Goal: Task Accomplishment & Management: Use online tool/utility

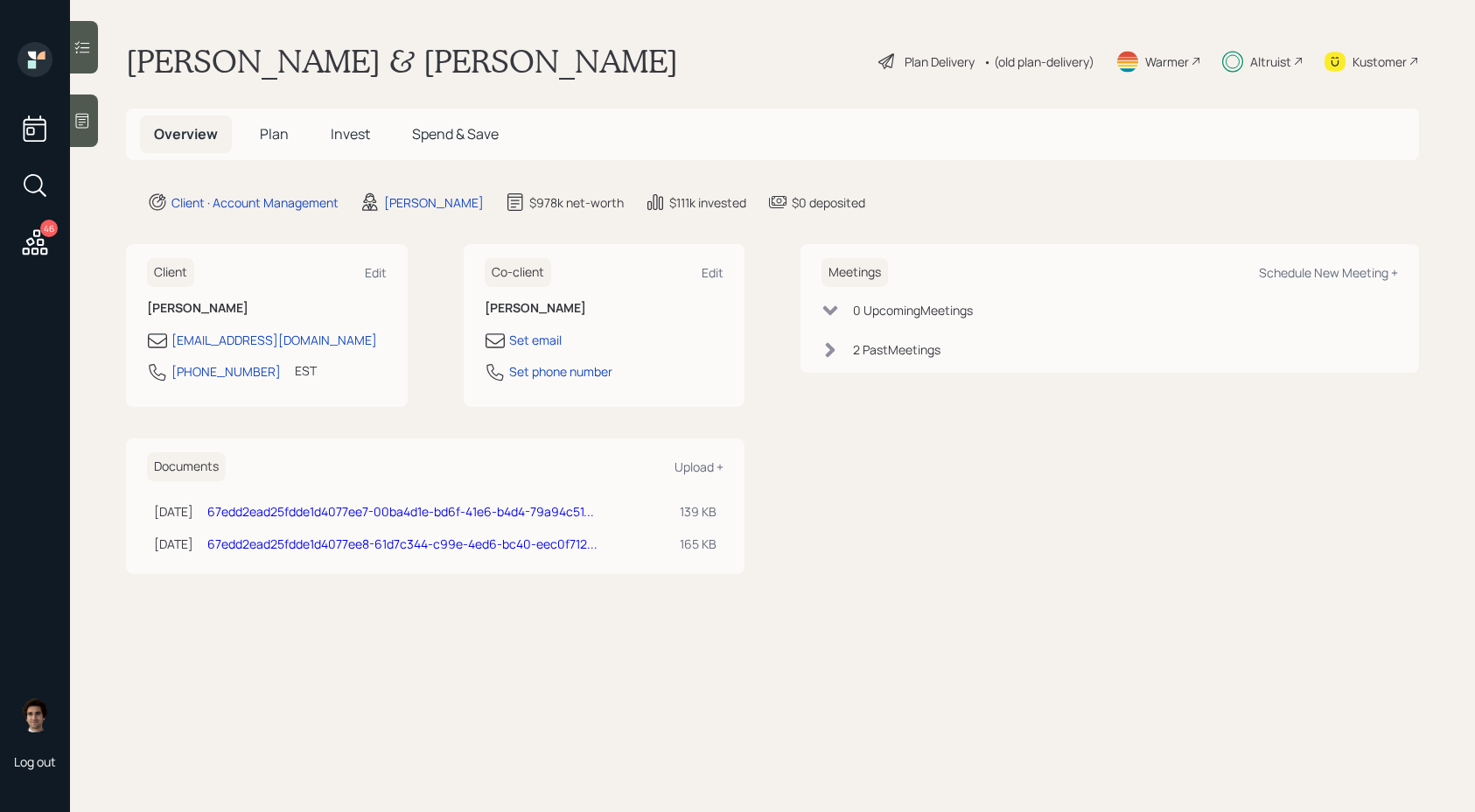
click at [356, 151] on h5 "Invest" at bounding box center [350, 133] width 67 height 38
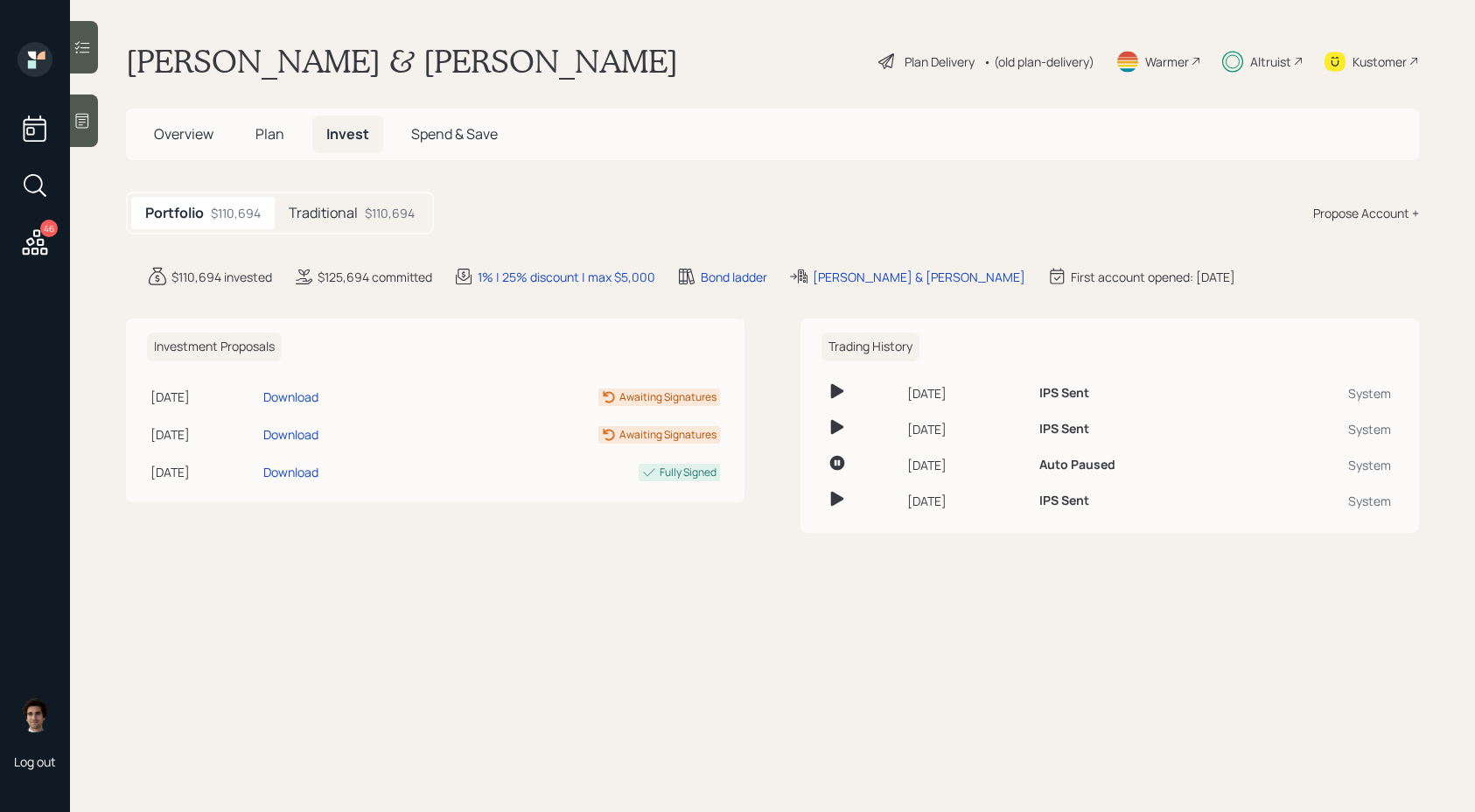
click at [395, 207] on div "$110,694" at bounding box center [389, 213] width 50 height 18
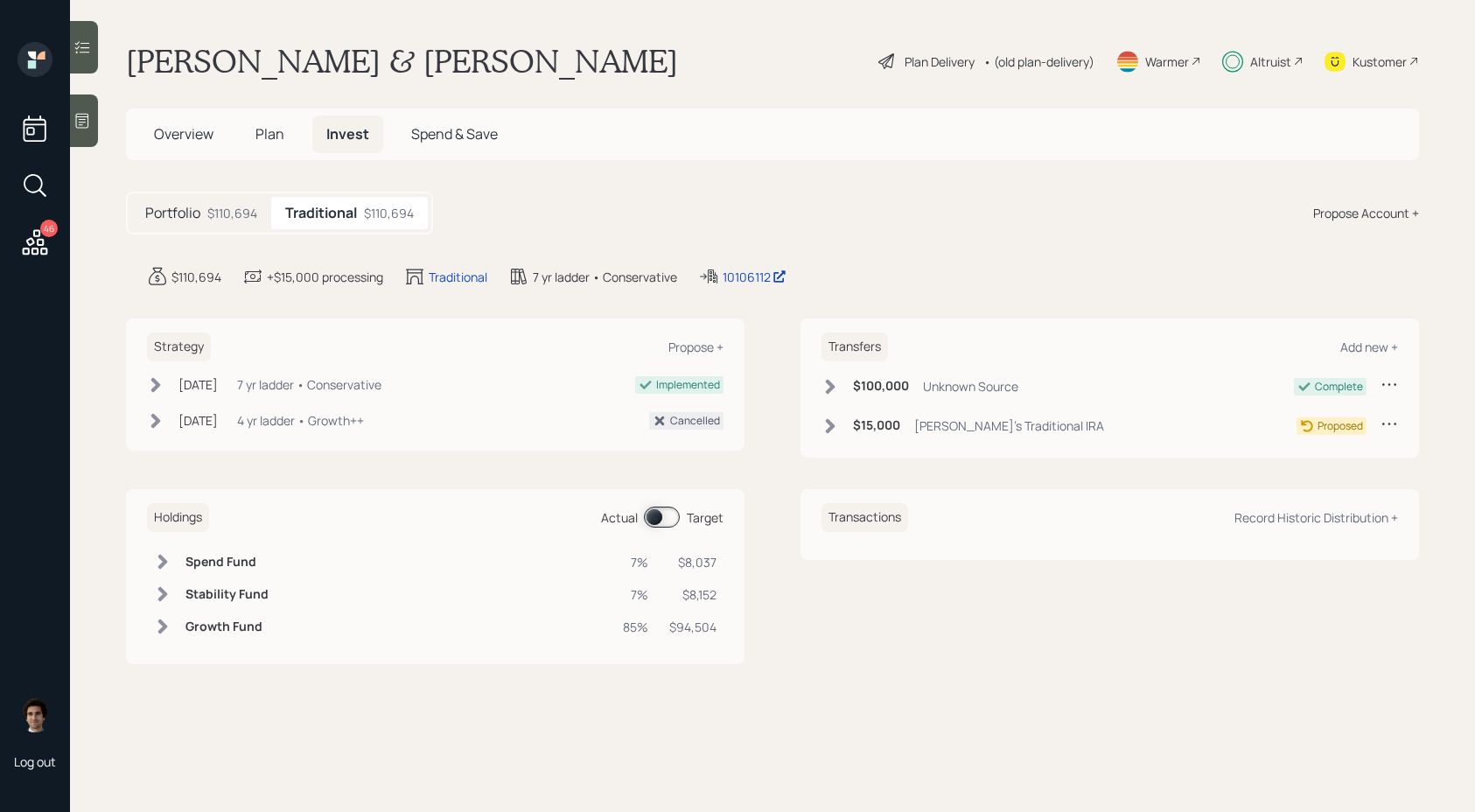
click at [864, 420] on h6 "$15,000" at bounding box center [877, 425] width 47 height 15
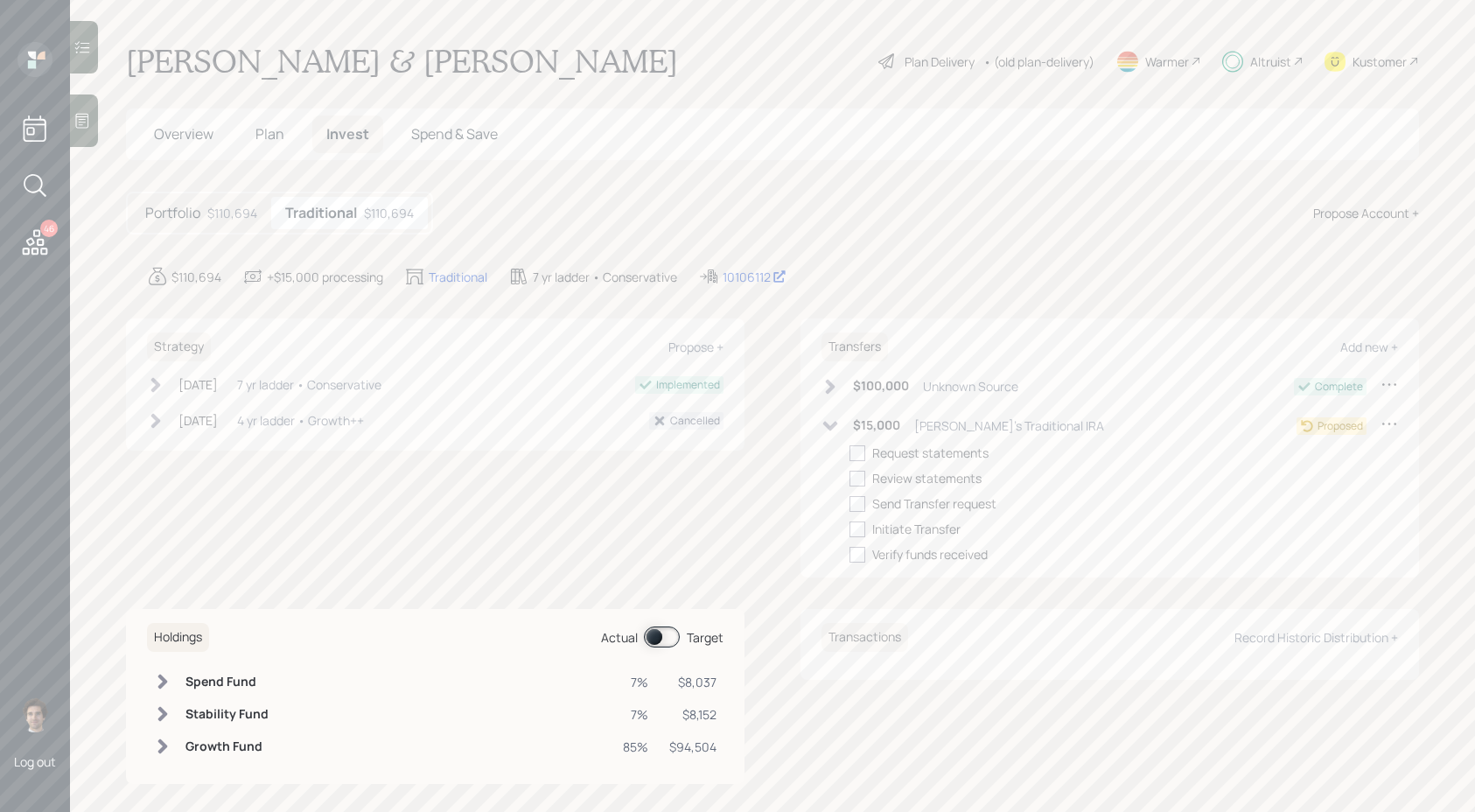
click at [1398, 430] on icon at bounding box center [1389, 423] width 17 height 17
click at [1347, 477] on div "Cancel Transfer" at bounding box center [1335, 474] width 126 height 17
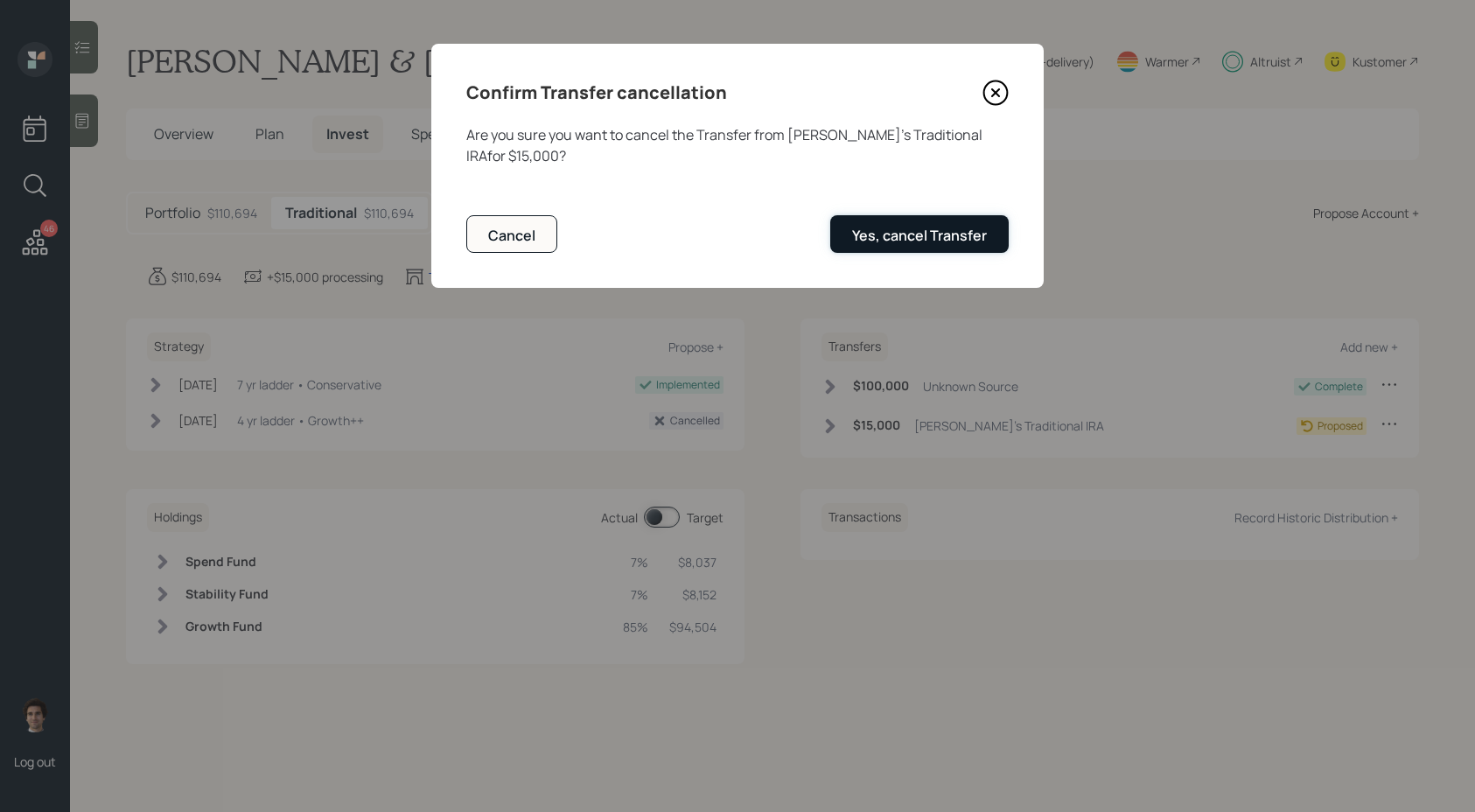
click at [916, 226] on div "Yes, cancel Transfer" at bounding box center [920, 235] width 134 height 19
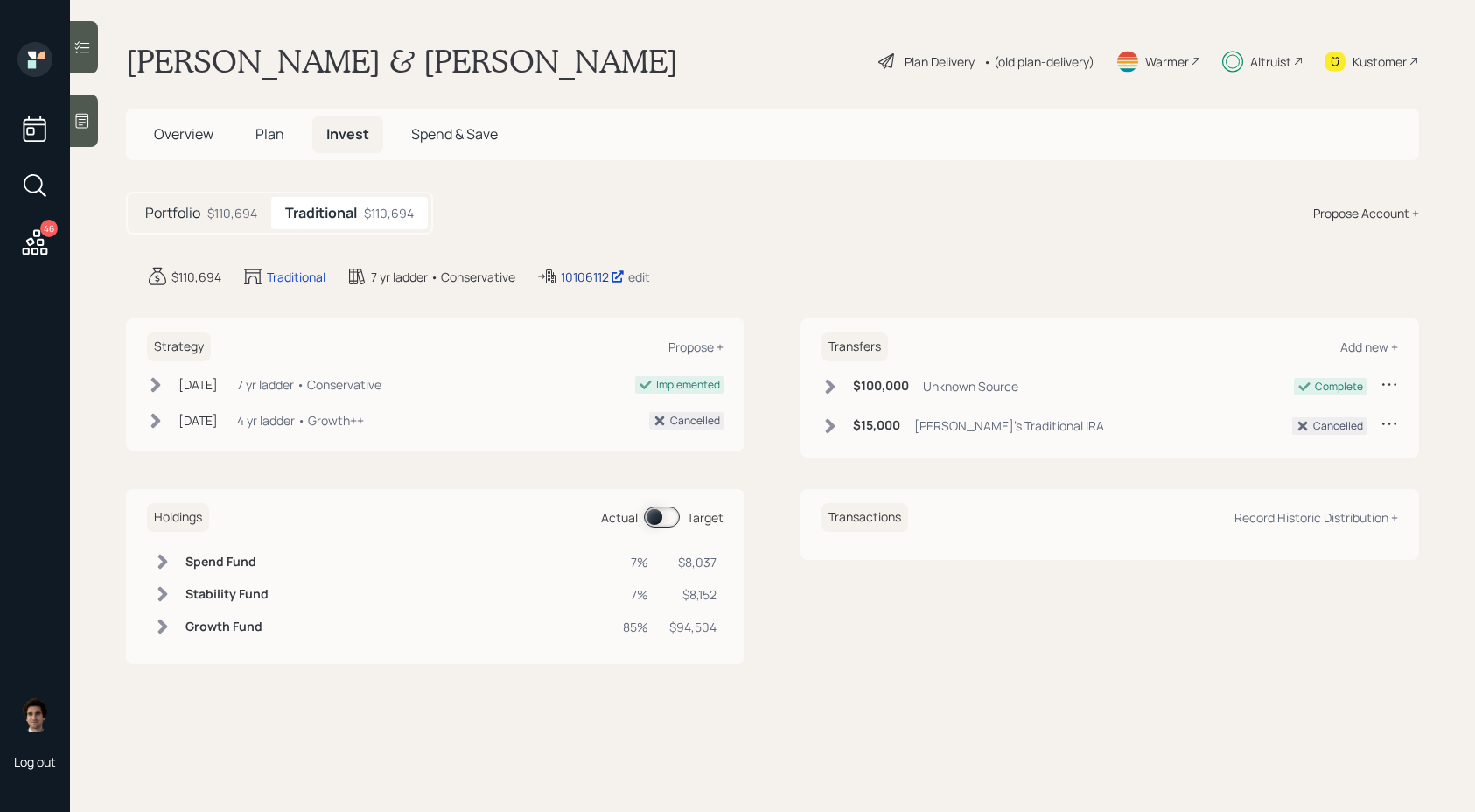
click at [621, 274] on icon at bounding box center [617, 277] width 11 height 11
click at [40, 244] on icon at bounding box center [36, 242] width 26 height 26
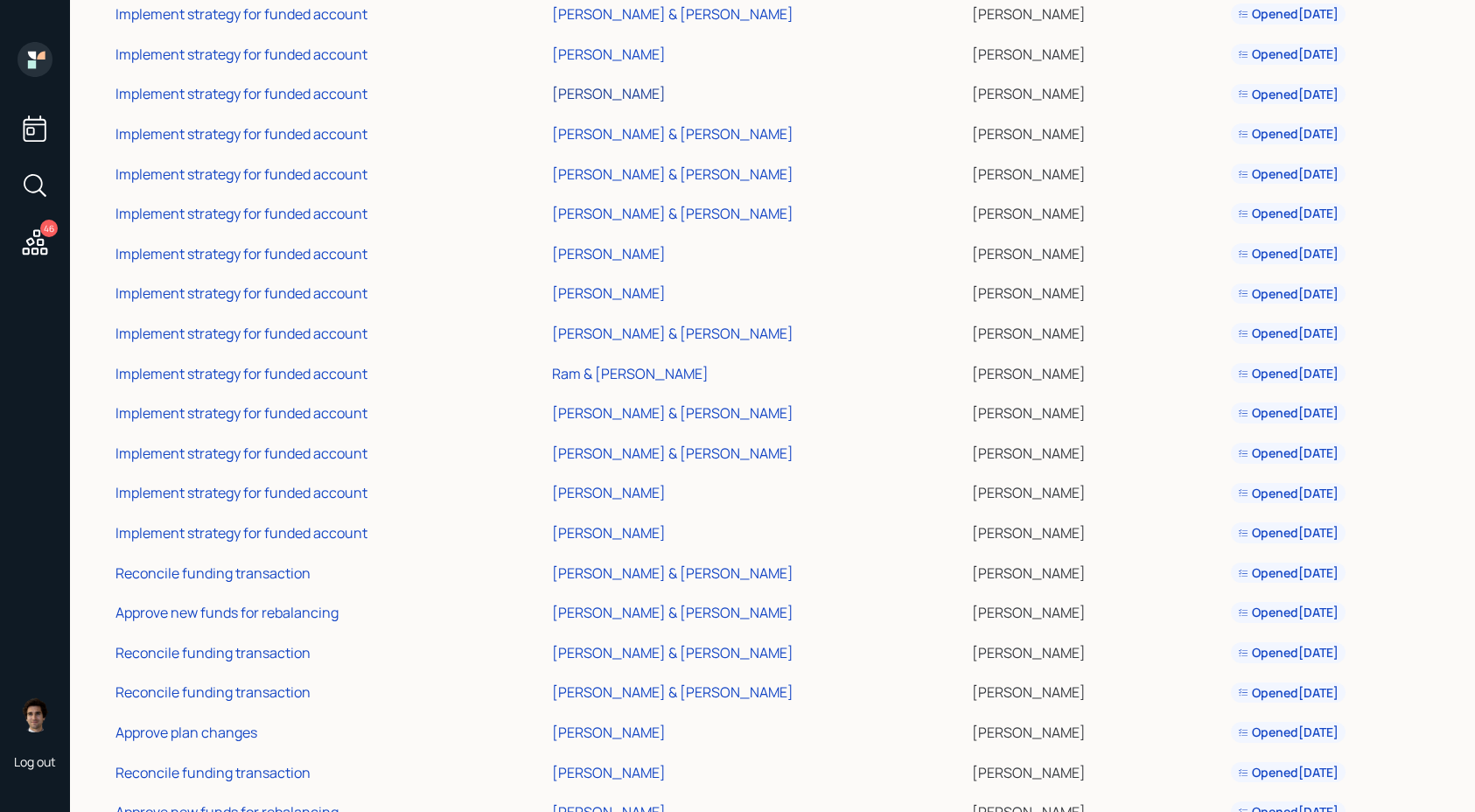
scroll to position [1225, 0]
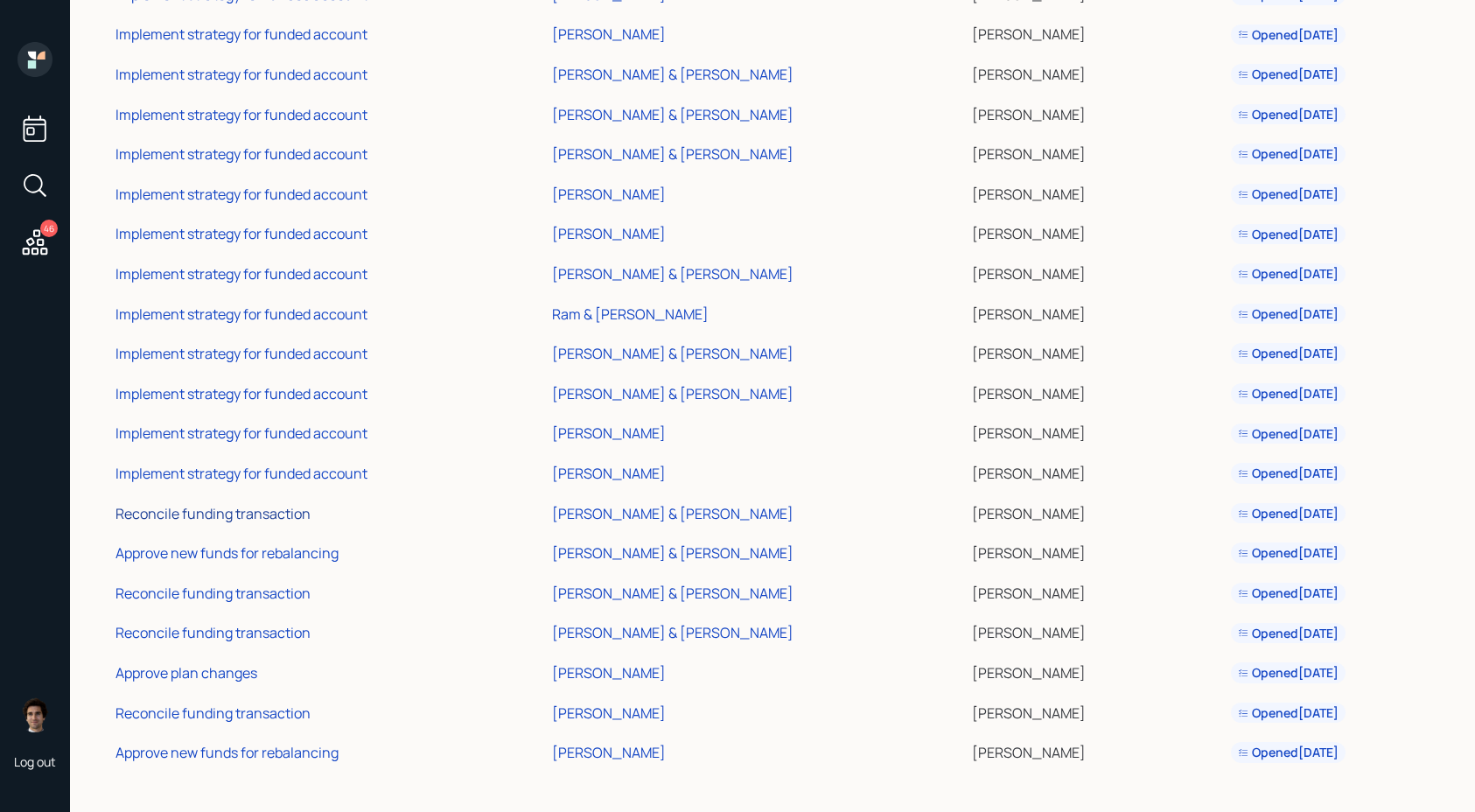
click at [304, 514] on div "Reconcile funding transaction" at bounding box center [213, 513] width 195 height 19
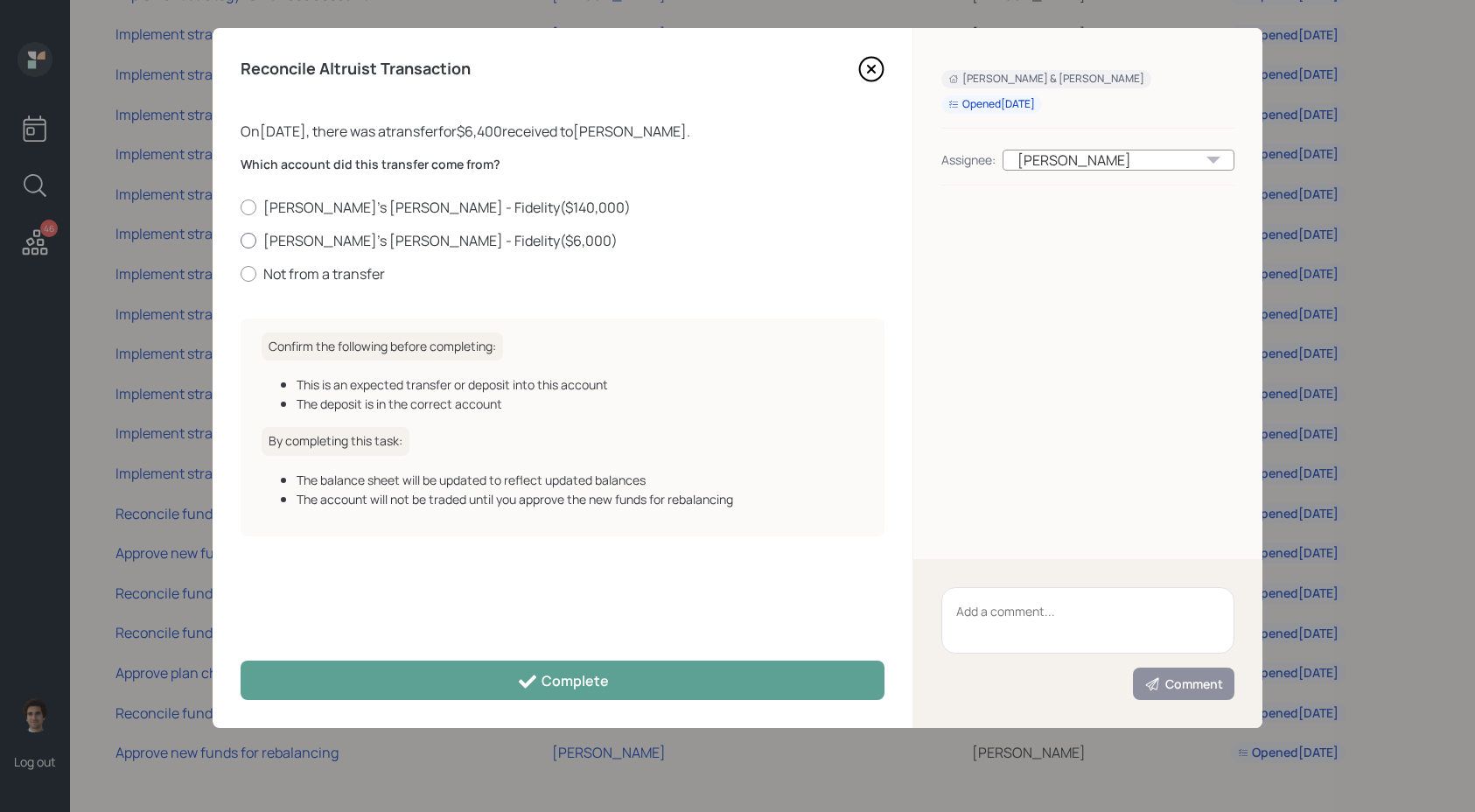
click at [358, 237] on label "[PERSON_NAME]'s [PERSON_NAME] - Fidelity ( $6,000 )" at bounding box center [562, 240] width 644 height 19
click at [240, 239] on input "[PERSON_NAME]'s [PERSON_NAME] - Fidelity ( $6,000 )" at bounding box center [239, 239] width 1 height 1
radio input "true"
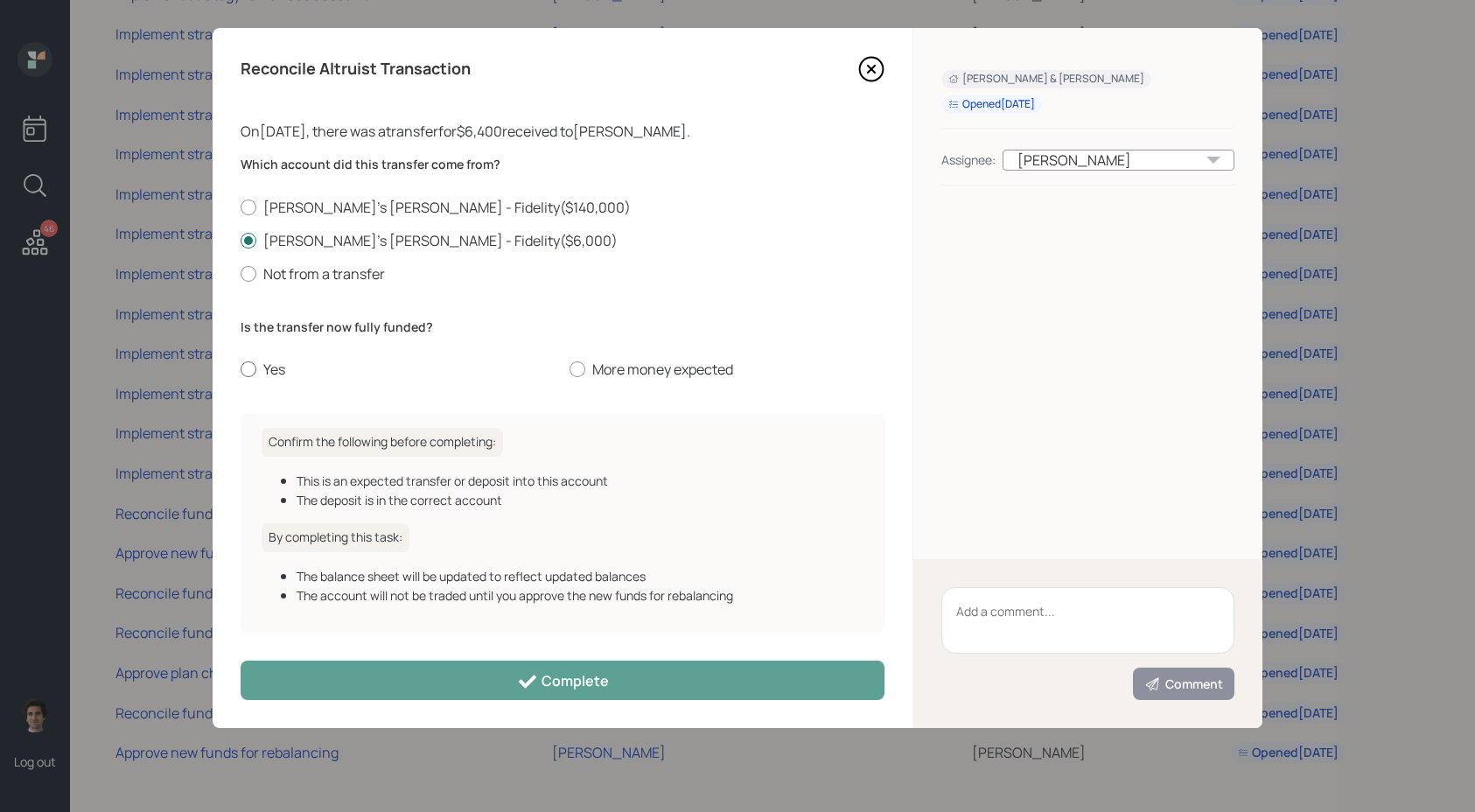
click at [268, 375] on label "Yes" at bounding box center [398, 369] width 315 height 19
click at [240, 370] on input "Yes" at bounding box center [239, 369] width 1 height 1
radio input "true"
drag, startPoint x: 295, startPoint y: 136, endPoint x: 286, endPoint y: 133, distance: 9.5
click at [286, 133] on div "On [DATE] , there was a transfer for $6,400 received to [PERSON_NAME] ." at bounding box center [562, 131] width 644 height 21
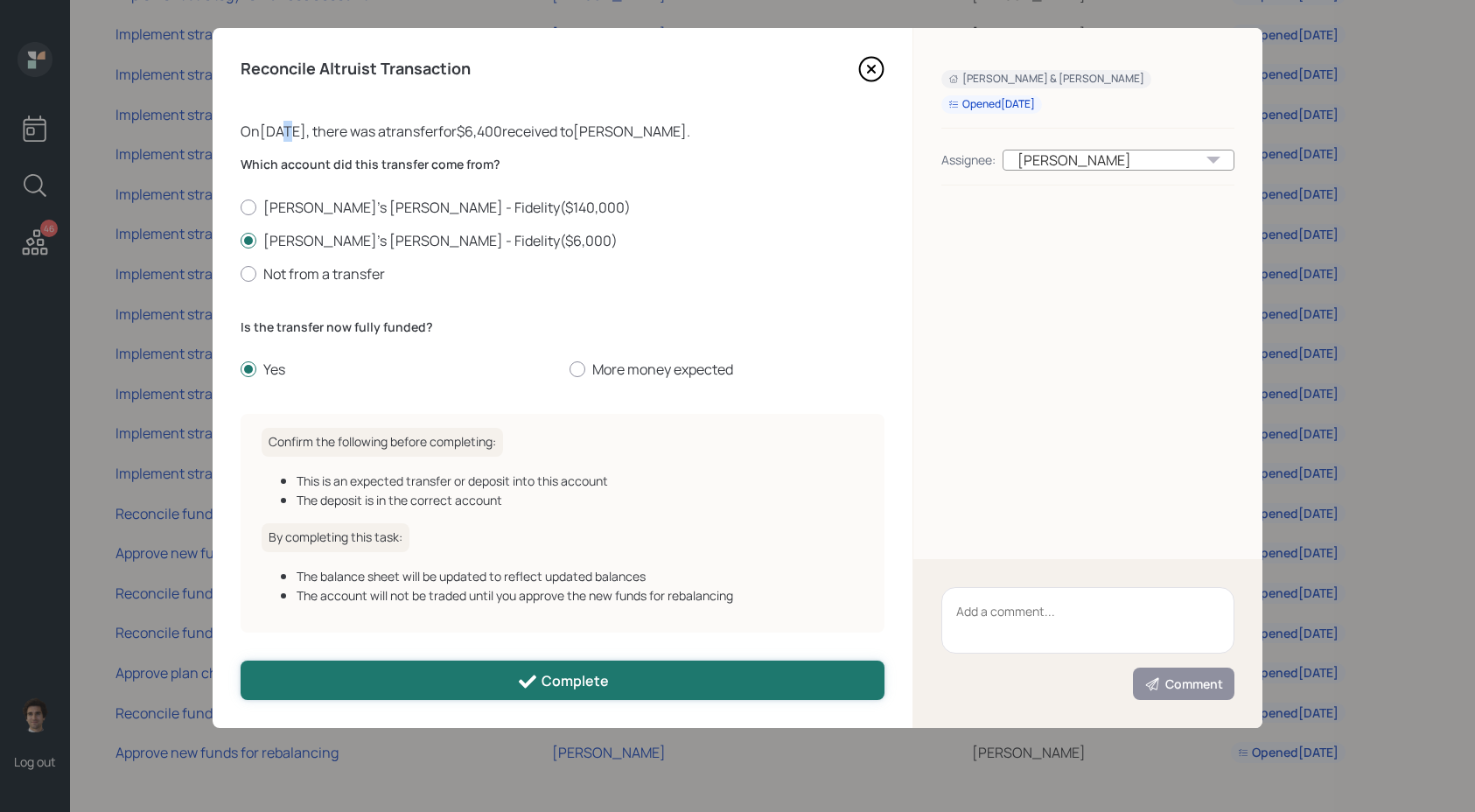
click at [470, 675] on button "Complete" at bounding box center [562, 679] width 644 height 40
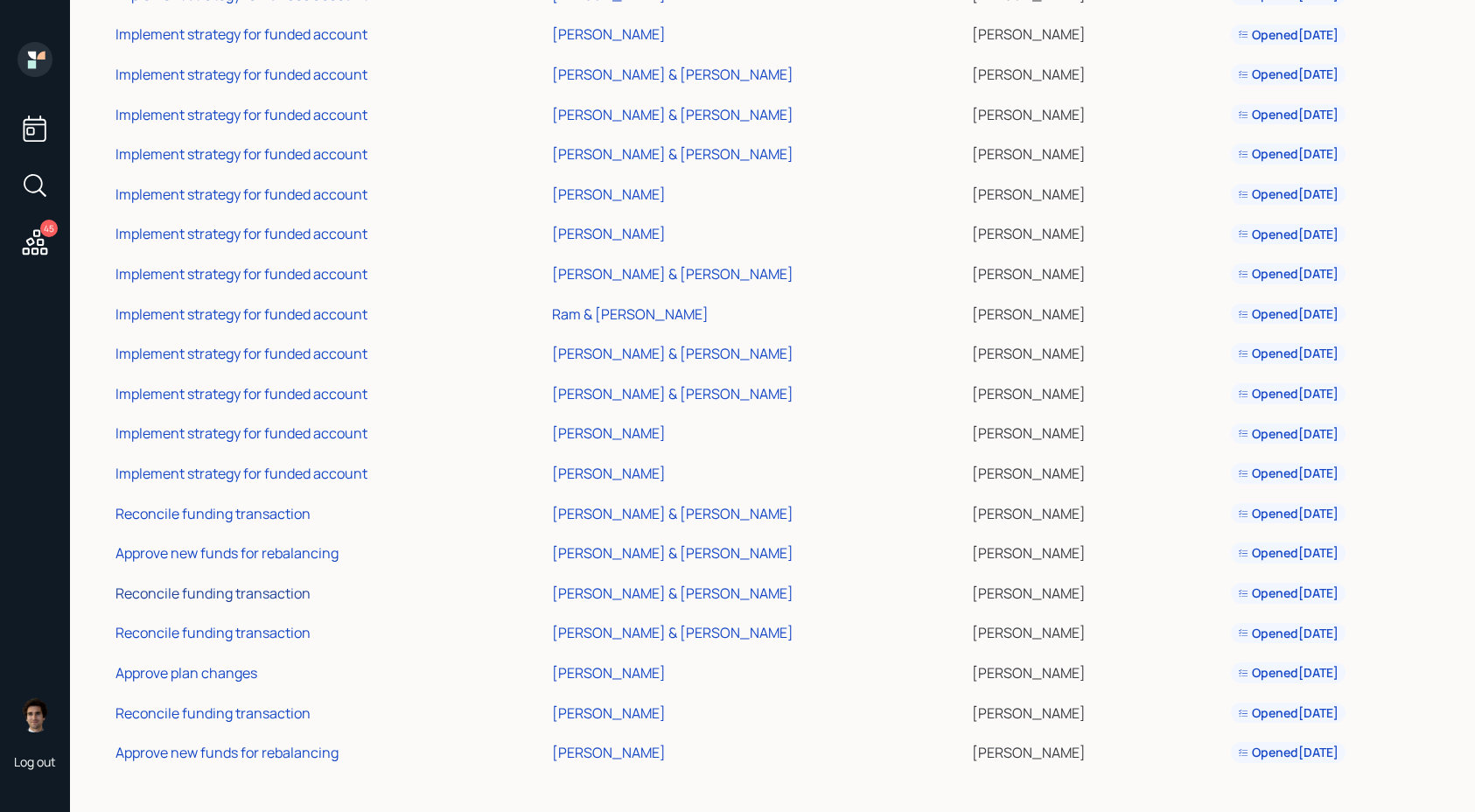
click at [202, 591] on div "Reconcile funding transaction" at bounding box center [213, 593] width 195 height 19
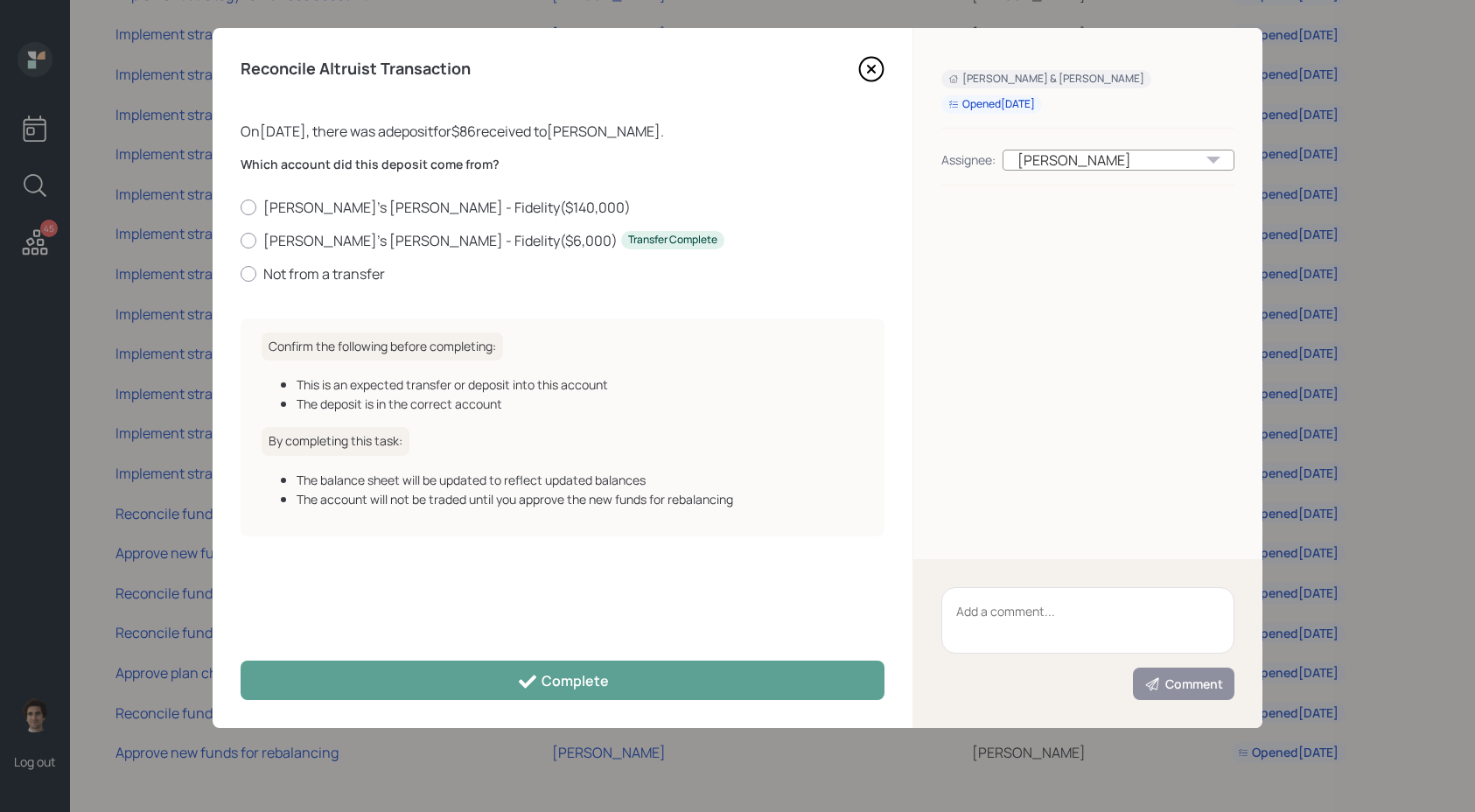
click at [876, 62] on icon at bounding box center [871, 69] width 27 height 27
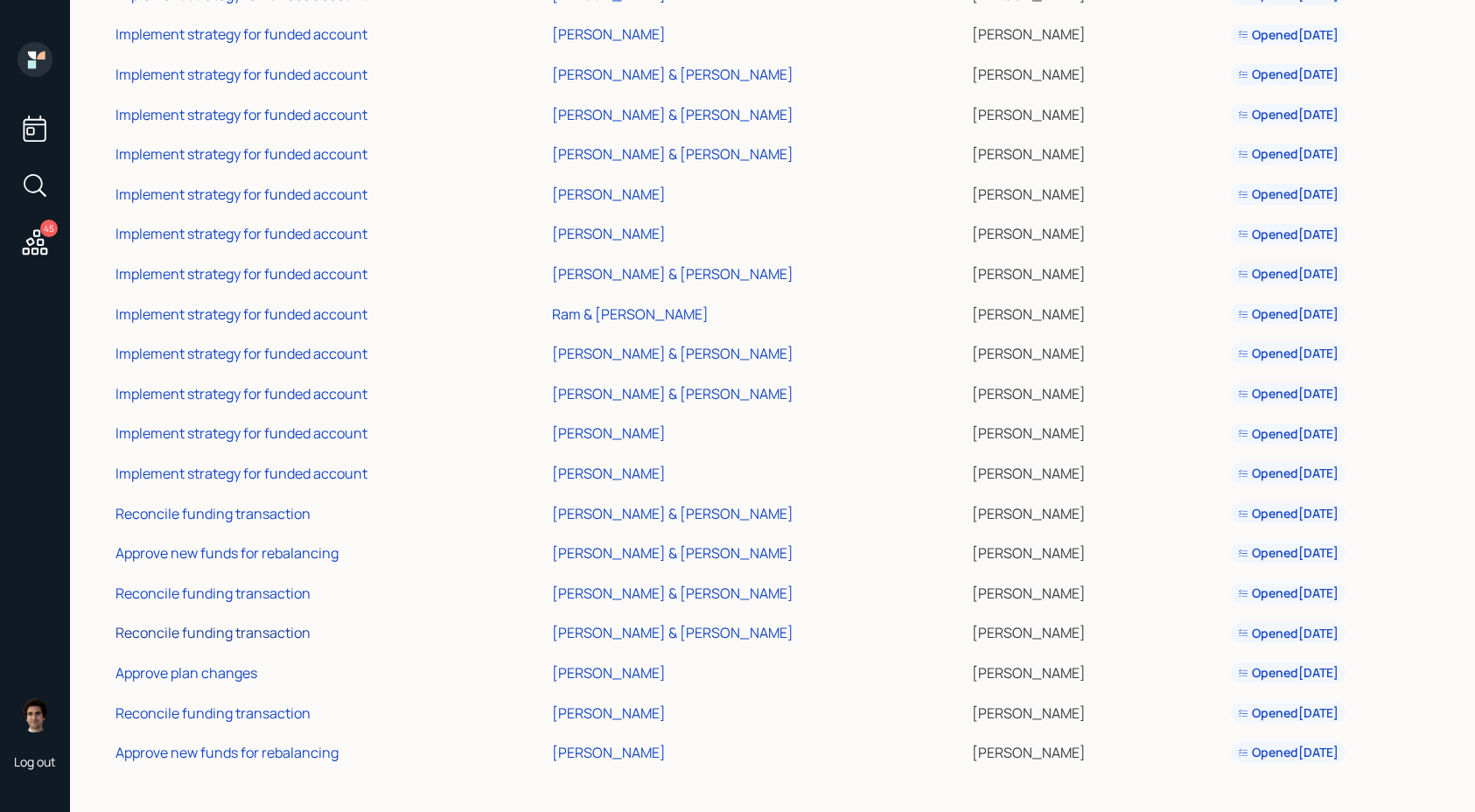
click at [264, 629] on div "Reconcile funding transaction" at bounding box center [213, 632] width 195 height 19
click at [595, 625] on div "[PERSON_NAME] & [PERSON_NAME]" at bounding box center [673, 632] width 241 height 19
